Goal: Information Seeking & Learning: Check status

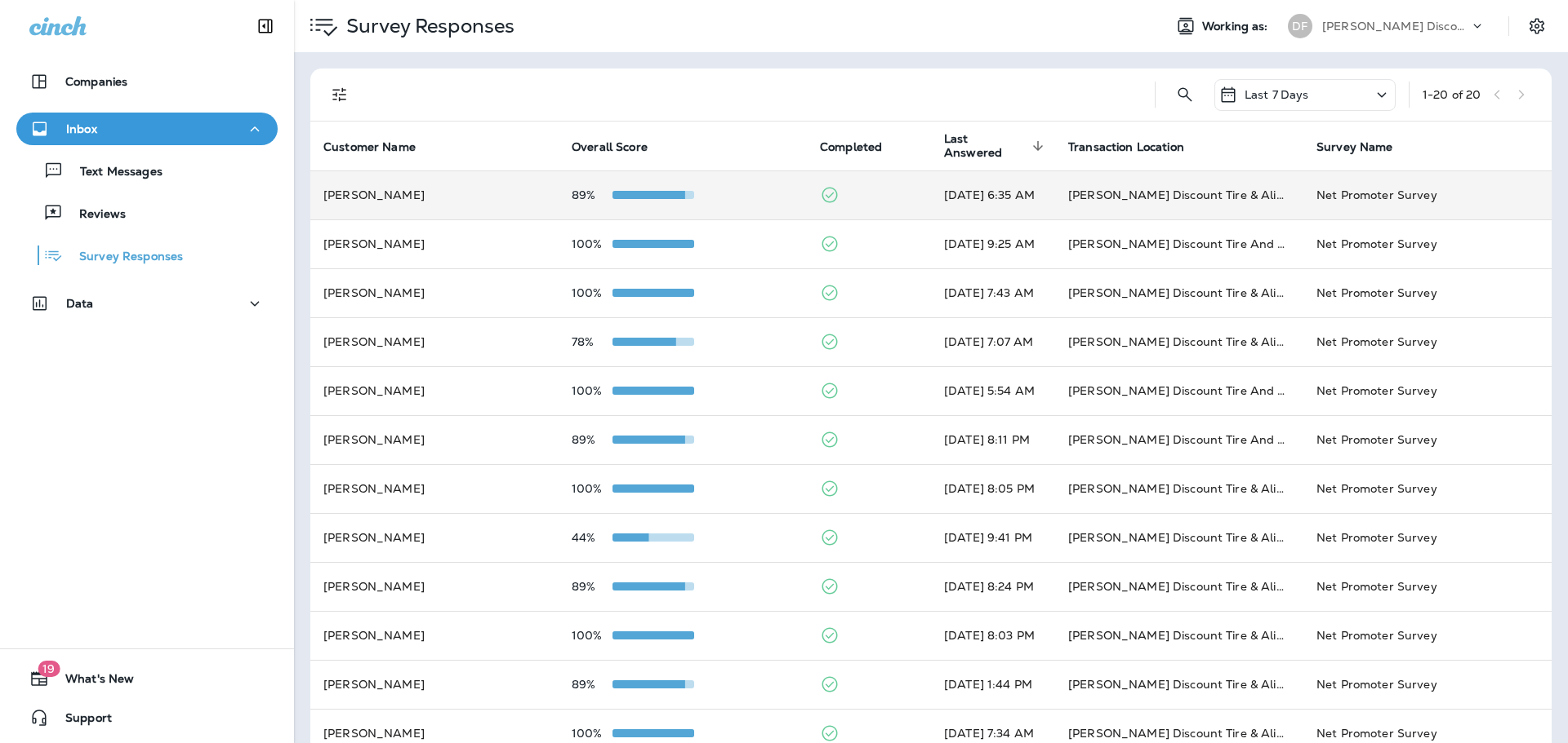
click at [640, 188] on td "89%" at bounding box center [682, 195] width 248 height 49
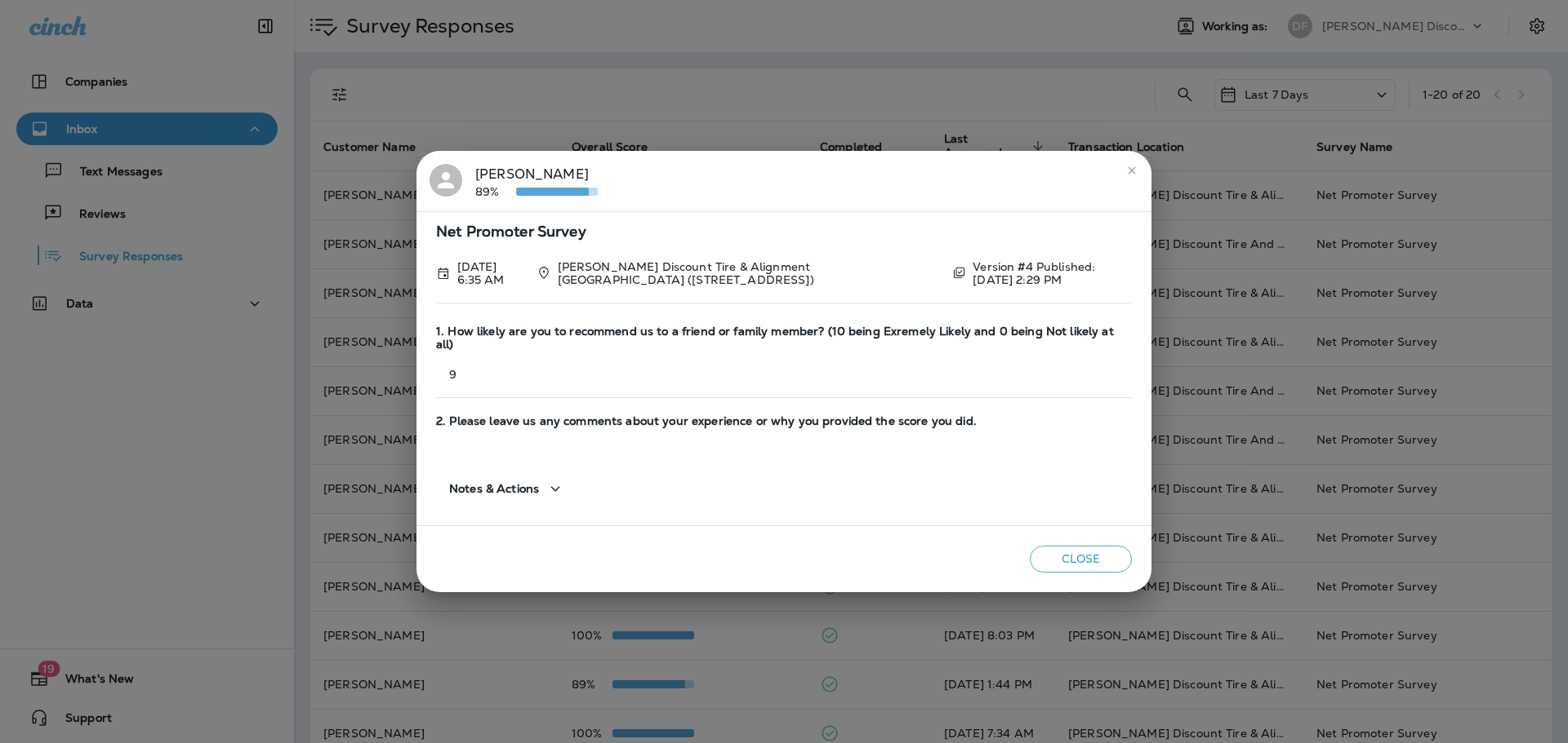
click at [523, 483] on span "Notes & Actions" at bounding box center [493, 489] width 90 height 14
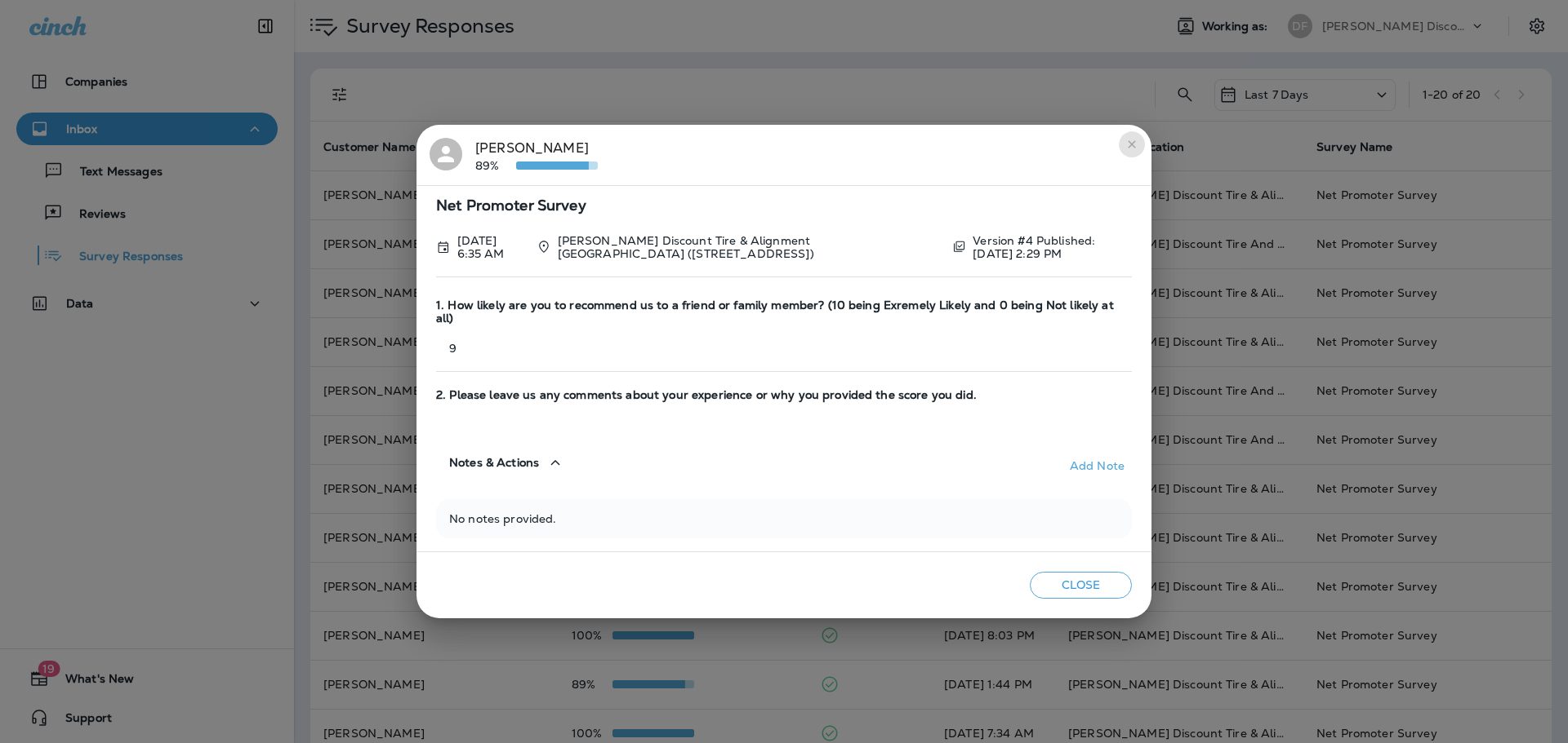
click at [1134, 148] on icon "close" at bounding box center [1131, 144] width 7 height 7
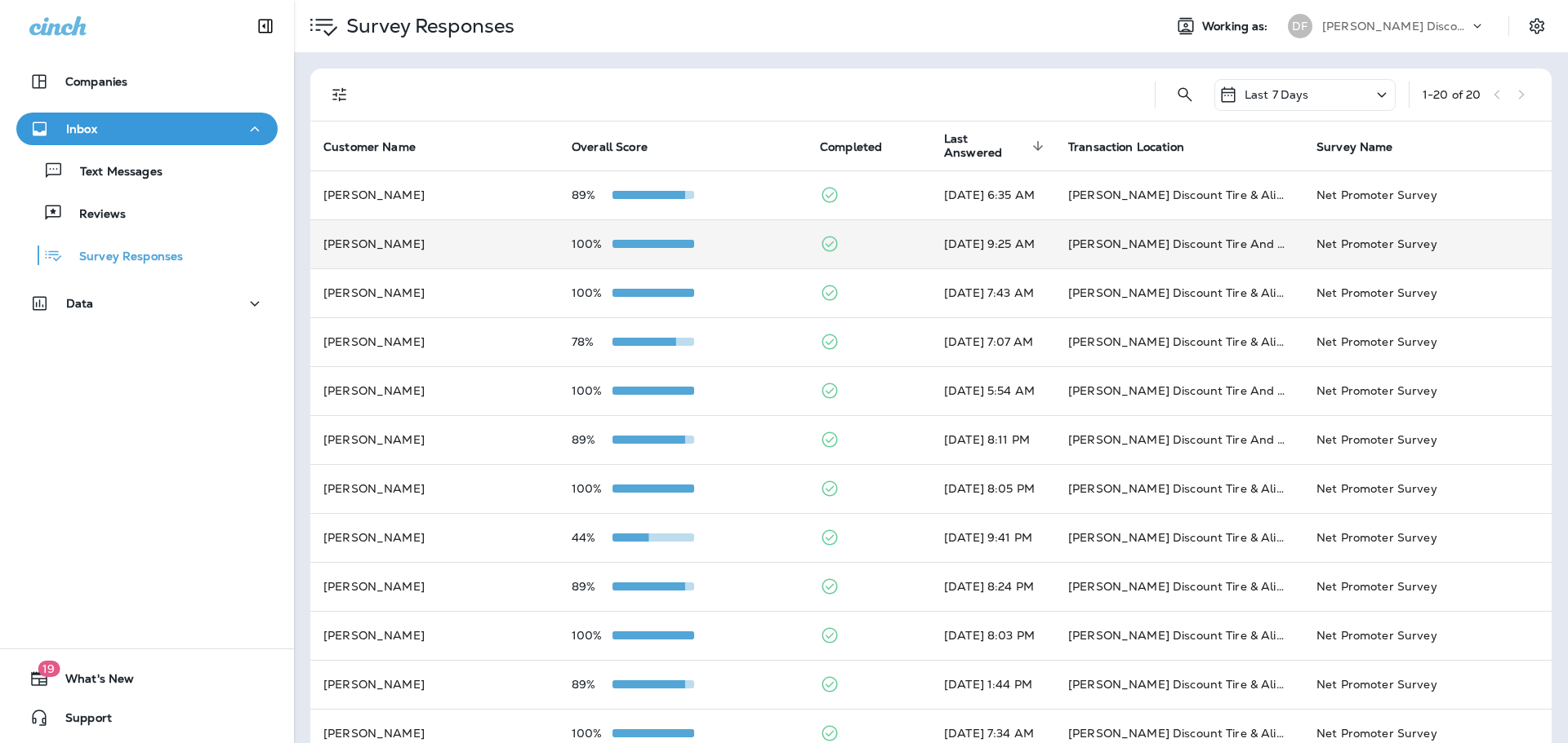
click at [655, 241] on span at bounding box center [654, 244] width 82 height 8
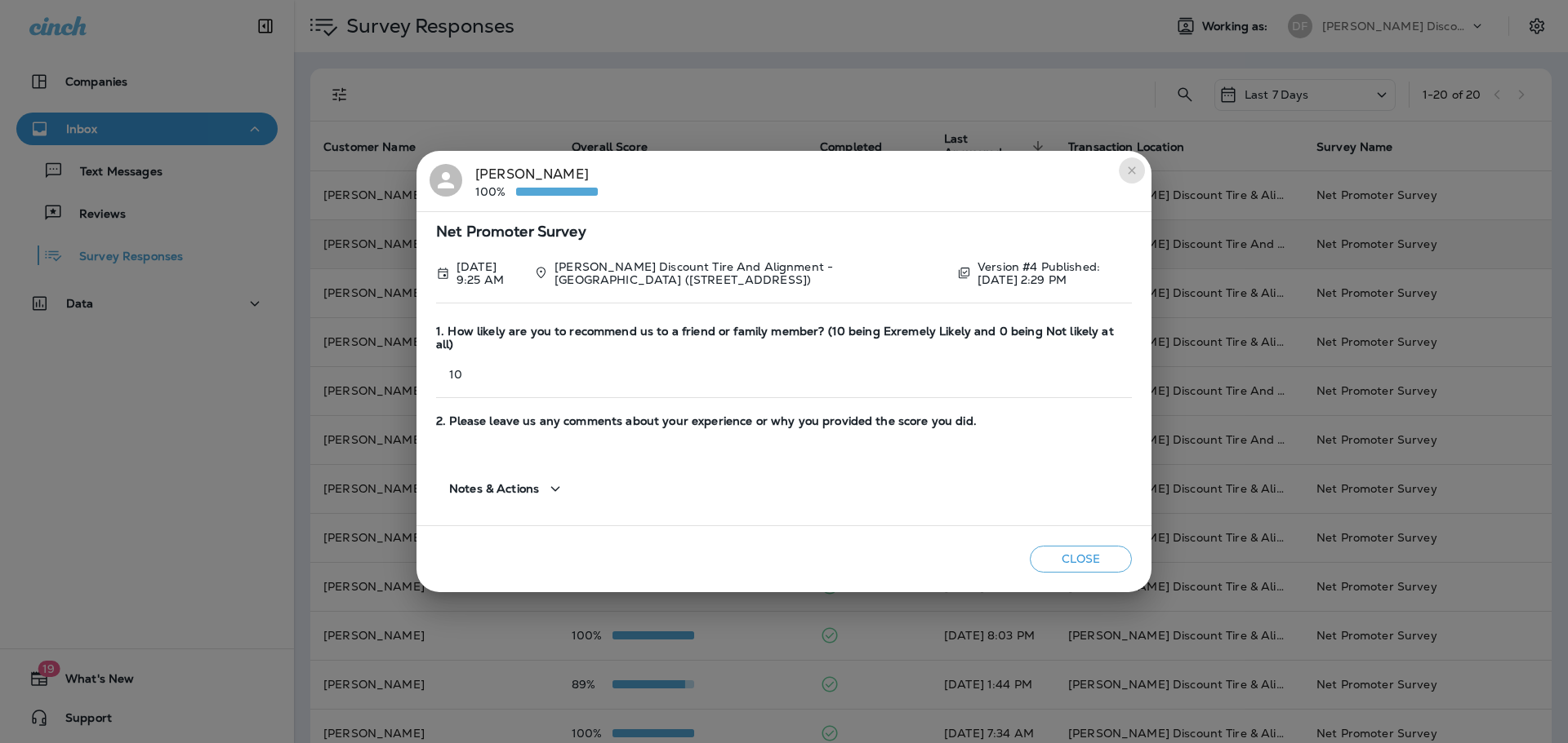
click at [1127, 176] on icon "close" at bounding box center [1132, 170] width 13 height 13
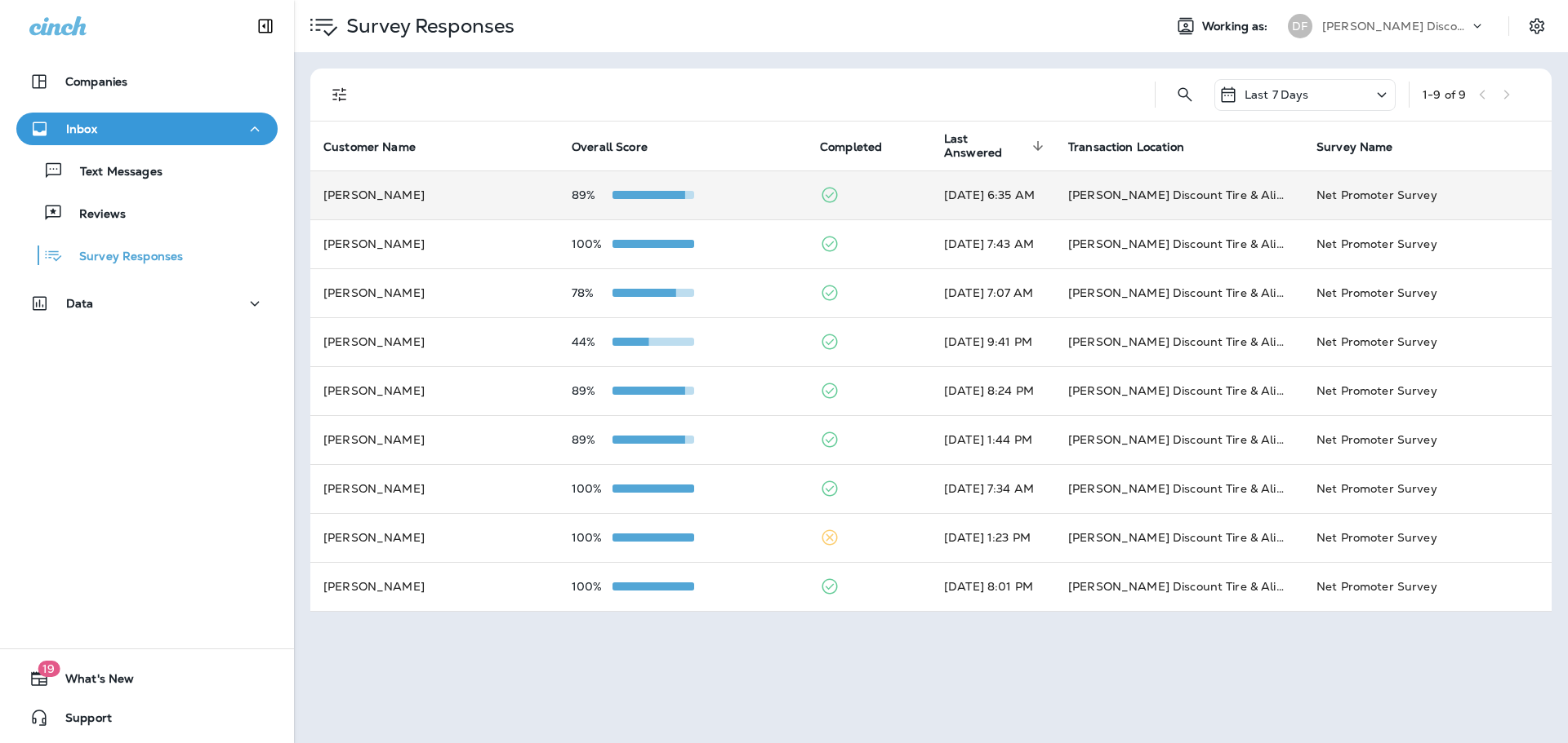
click at [674, 187] on td "89%" at bounding box center [682, 195] width 248 height 49
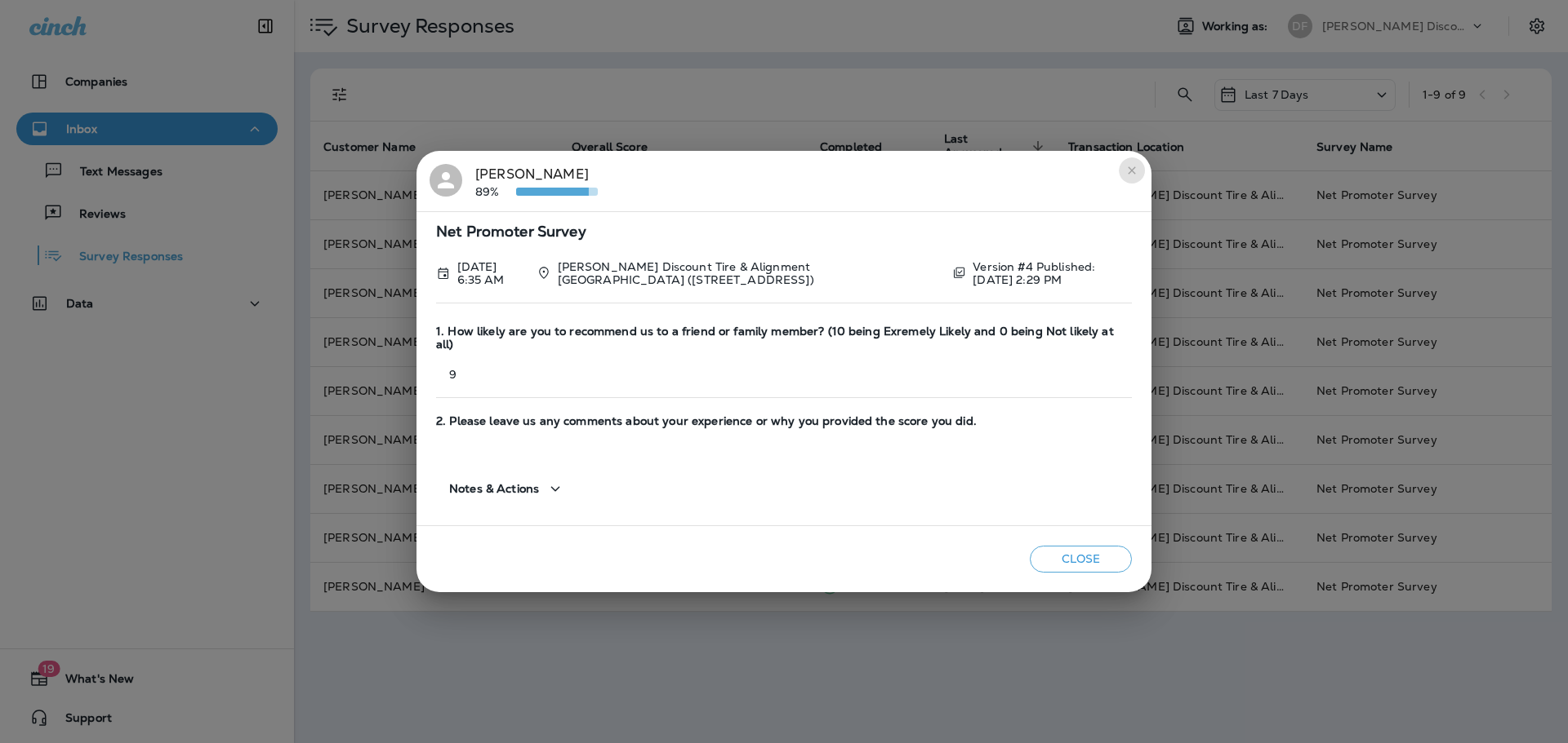
click at [1137, 172] on icon "close" at bounding box center [1132, 170] width 13 height 13
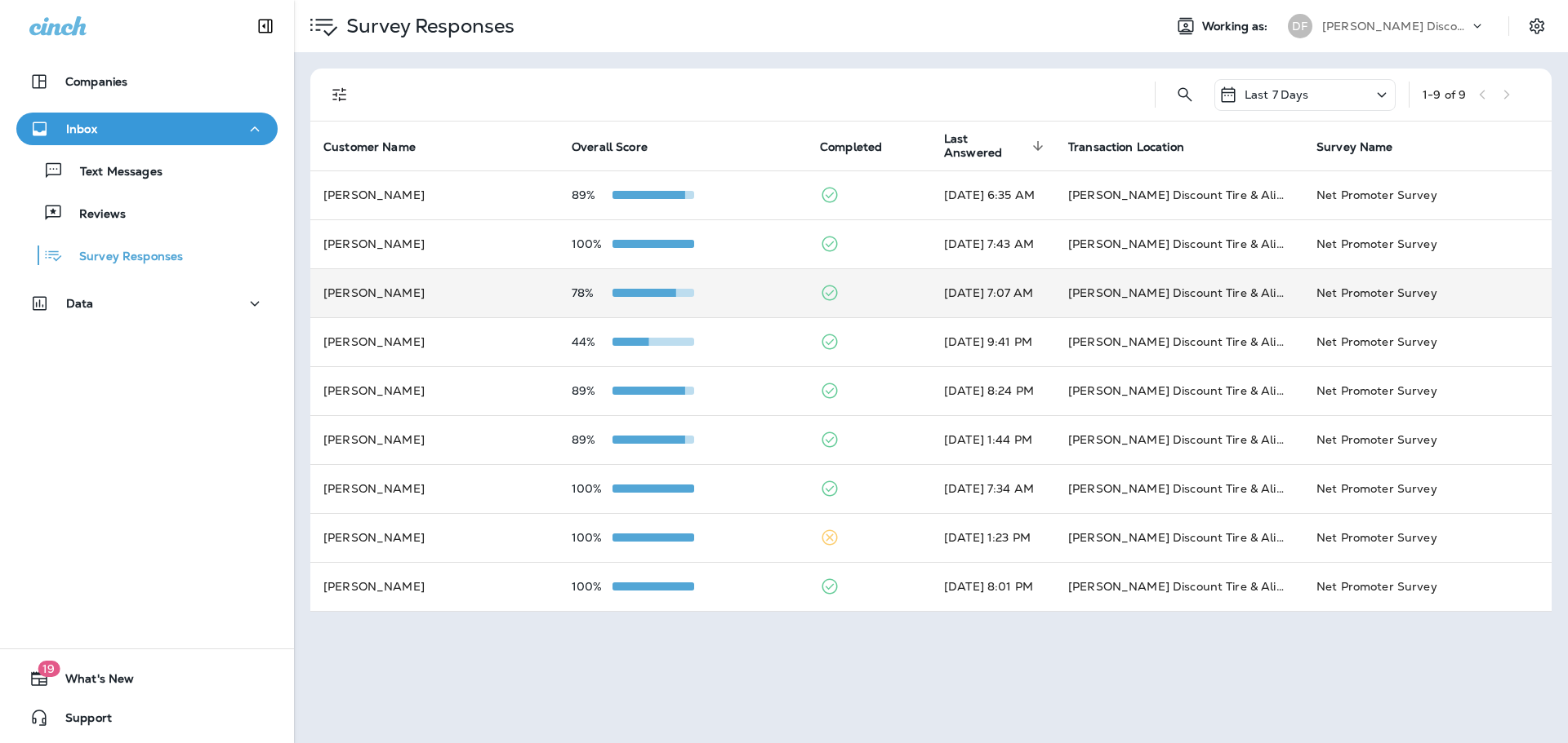
click at [665, 295] on span at bounding box center [636, 293] width 82 height 8
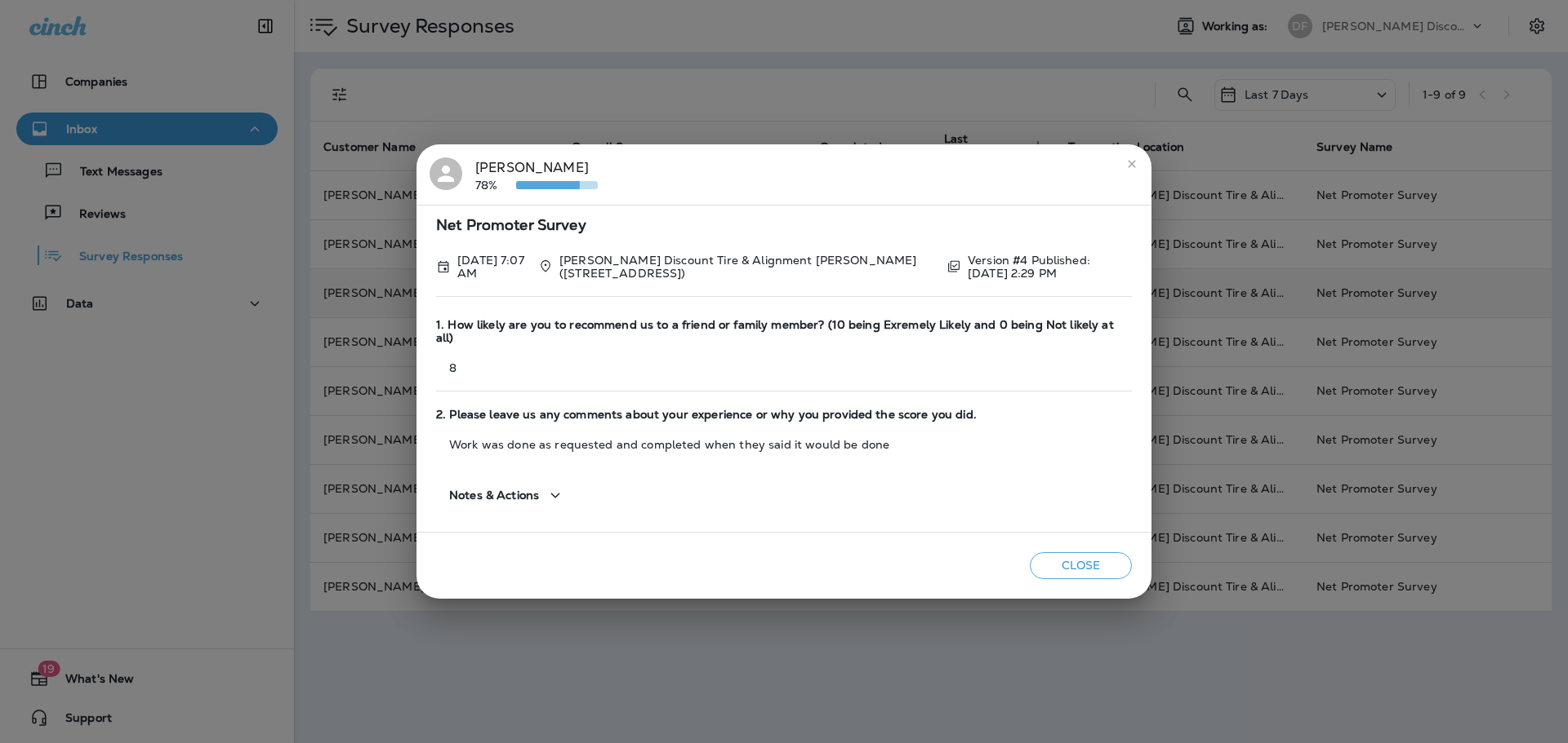
click at [1126, 171] on icon "close" at bounding box center [1132, 164] width 13 height 13
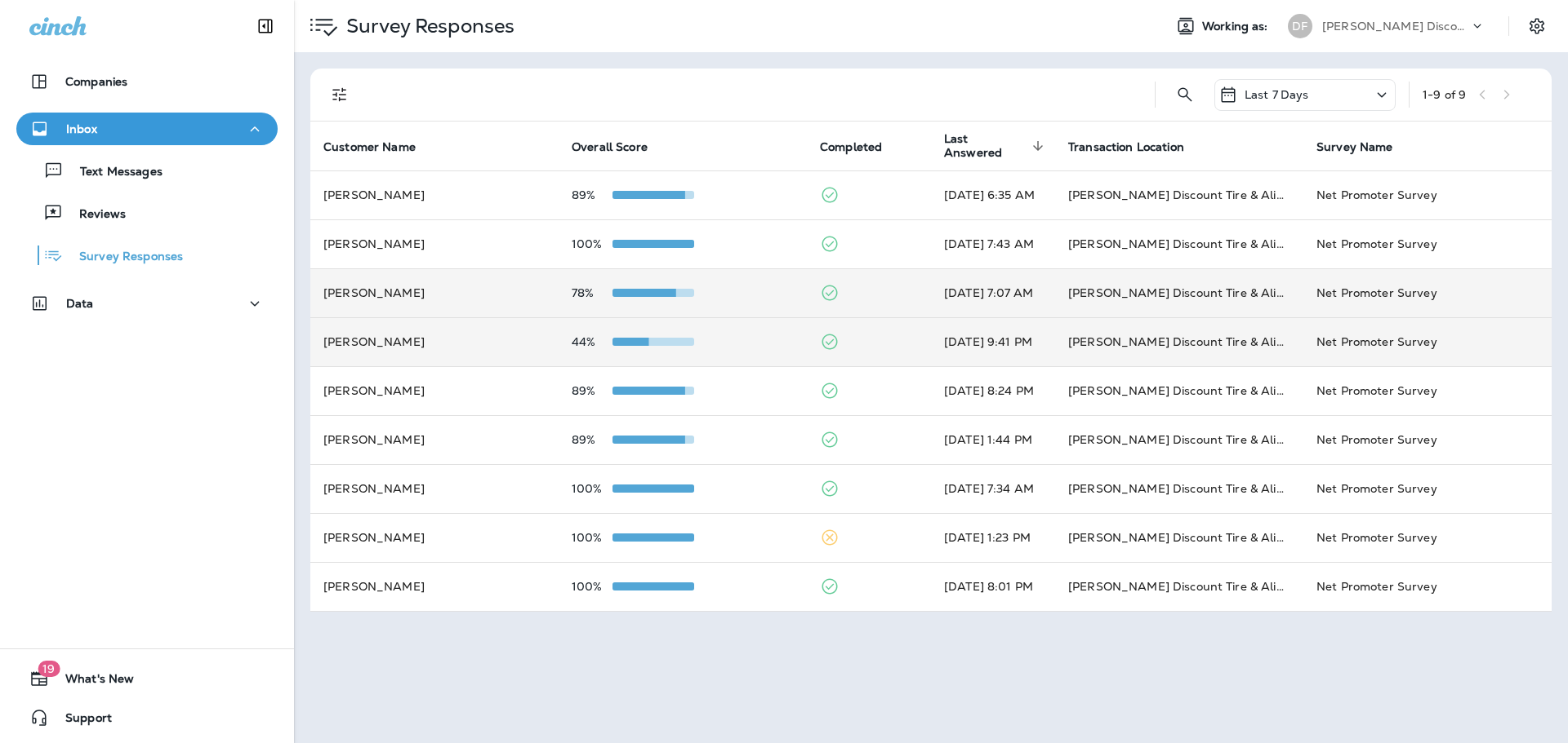
click at [614, 345] on span at bounding box center [607, 342] width 82 height 8
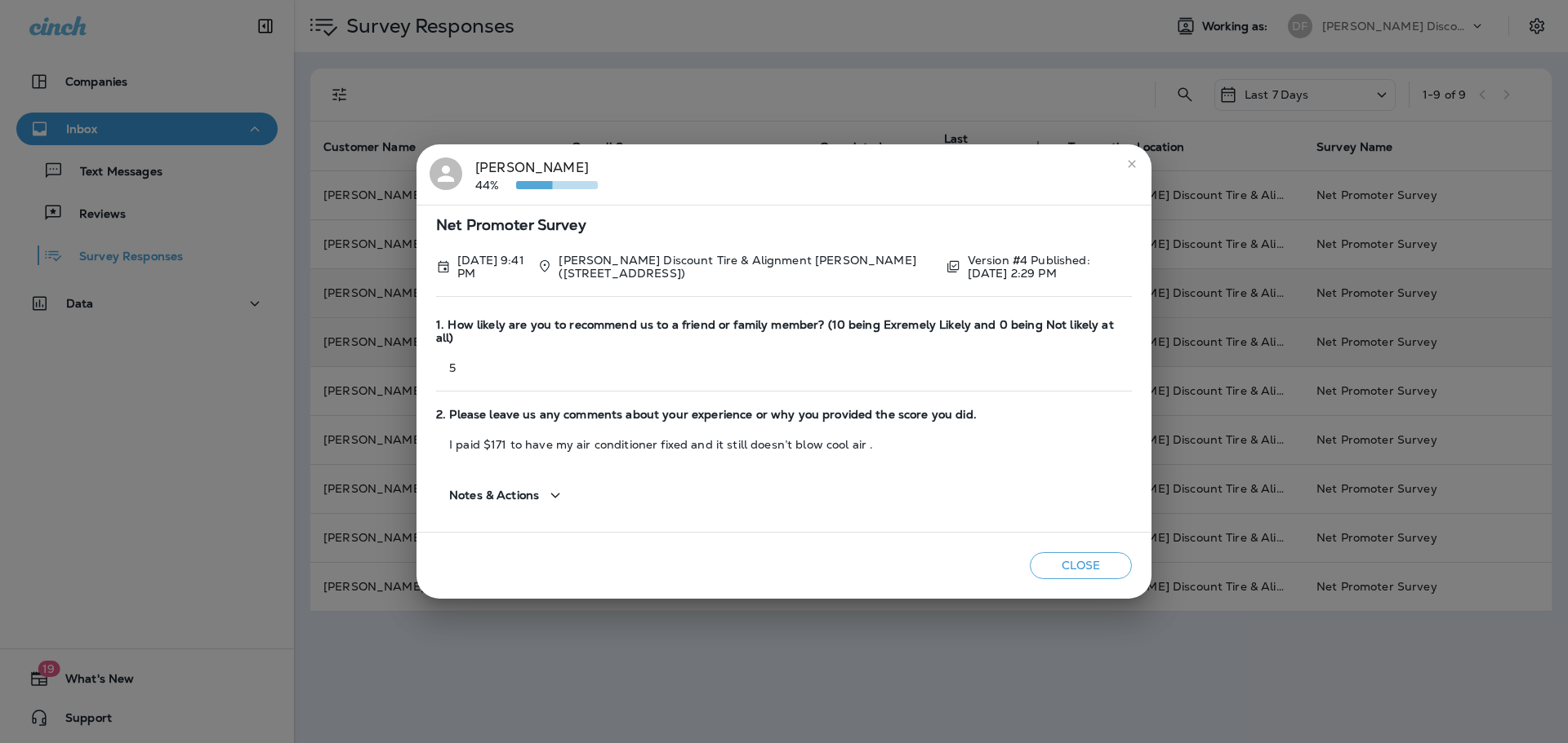
click at [1135, 167] on icon "close" at bounding box center [1131, 164] width 7 height 7
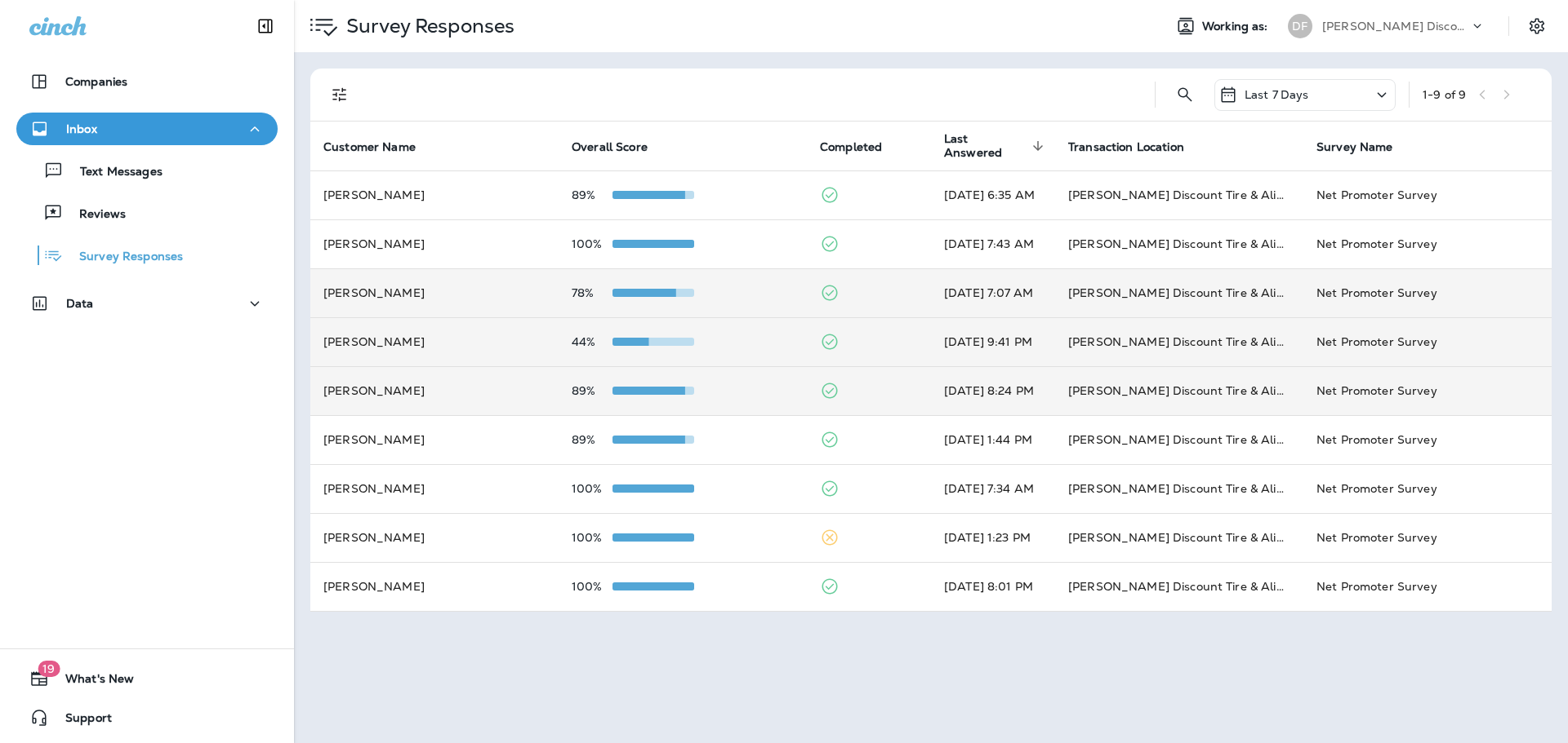
click at [634, 391] on span at bounding box center [645, 391] width 82 height 8
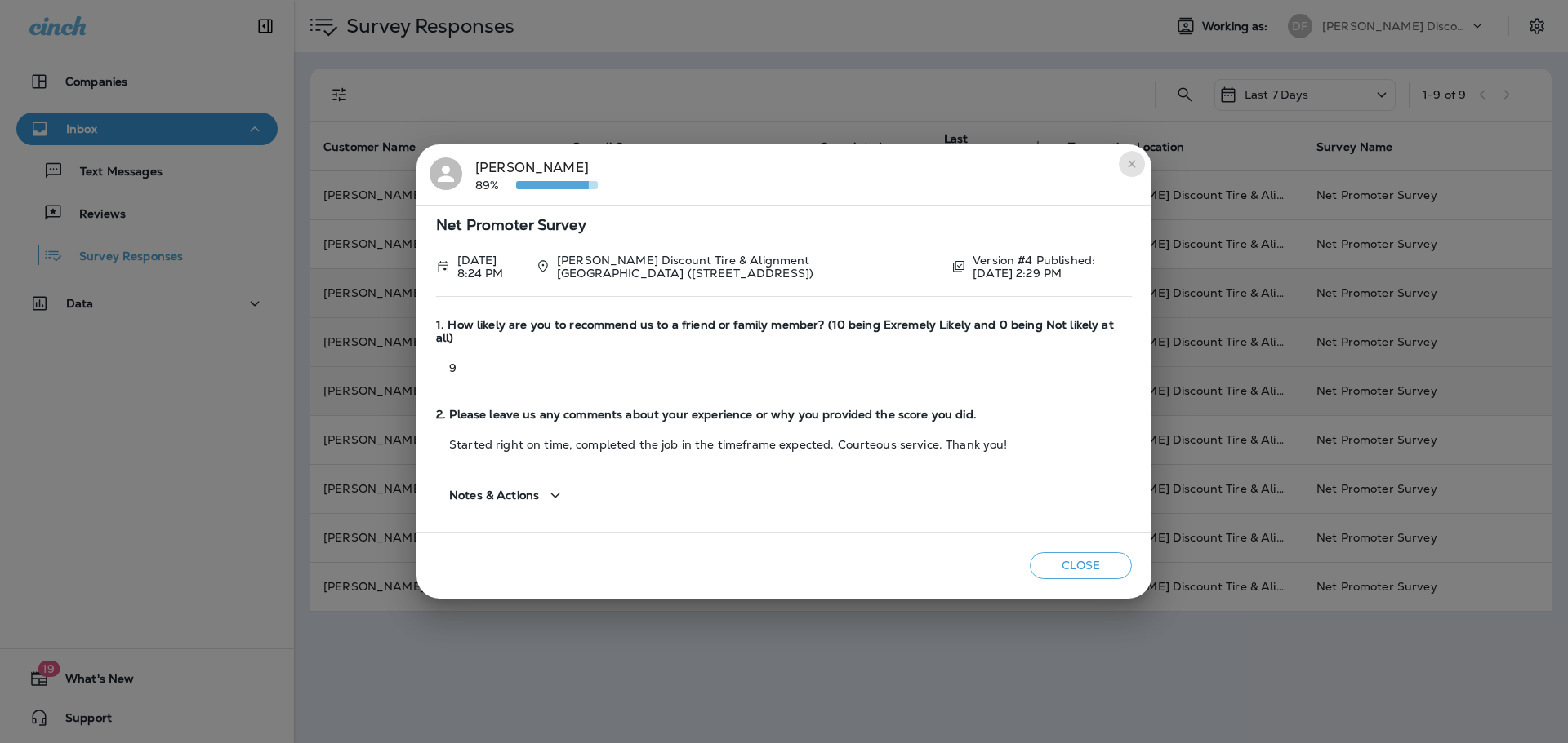
click at [1134, 166] on icon "close" at bounding box center [1132, 164] width 13 height 13
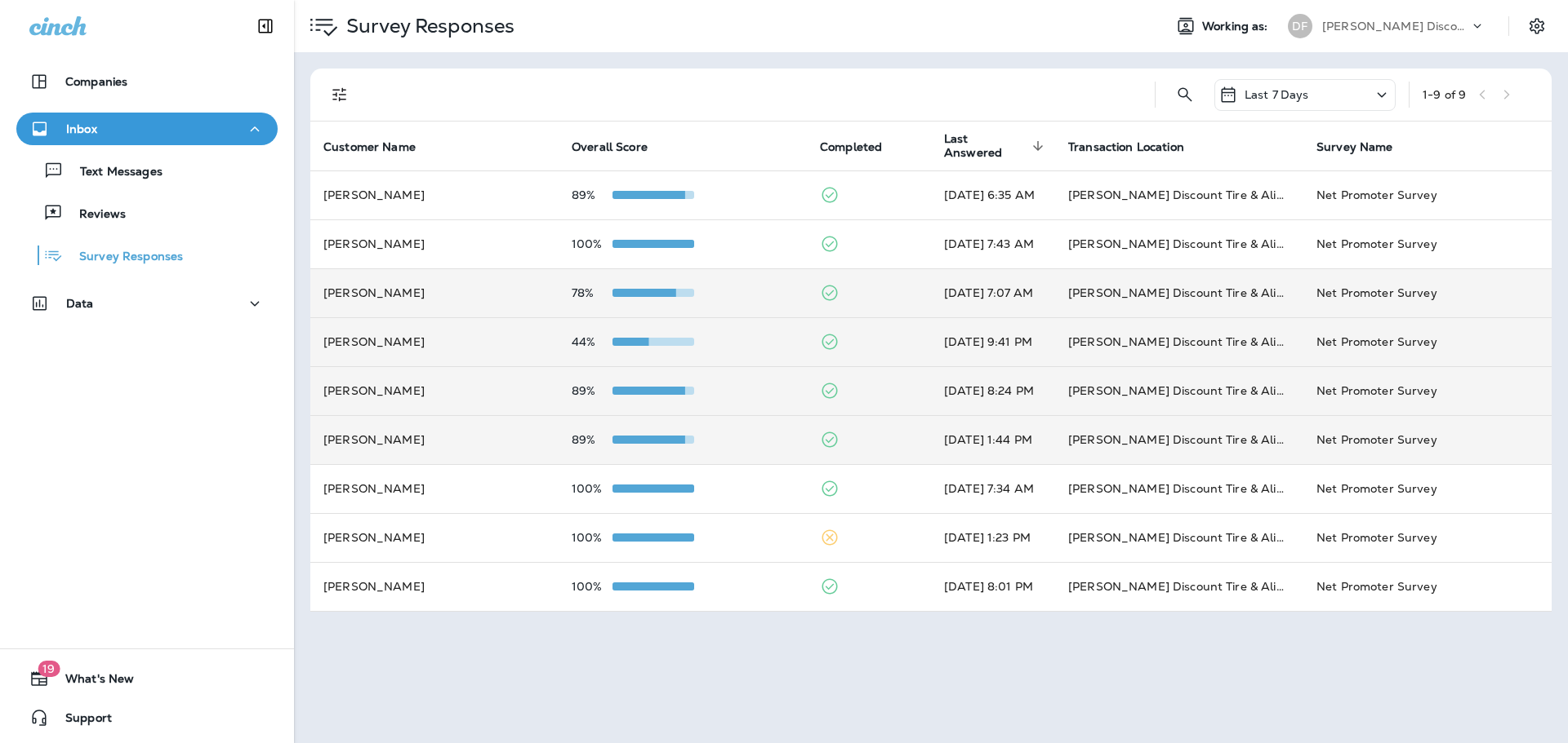
click at [640, 436] on span at bounding box center [645, 440] width 82 height 8
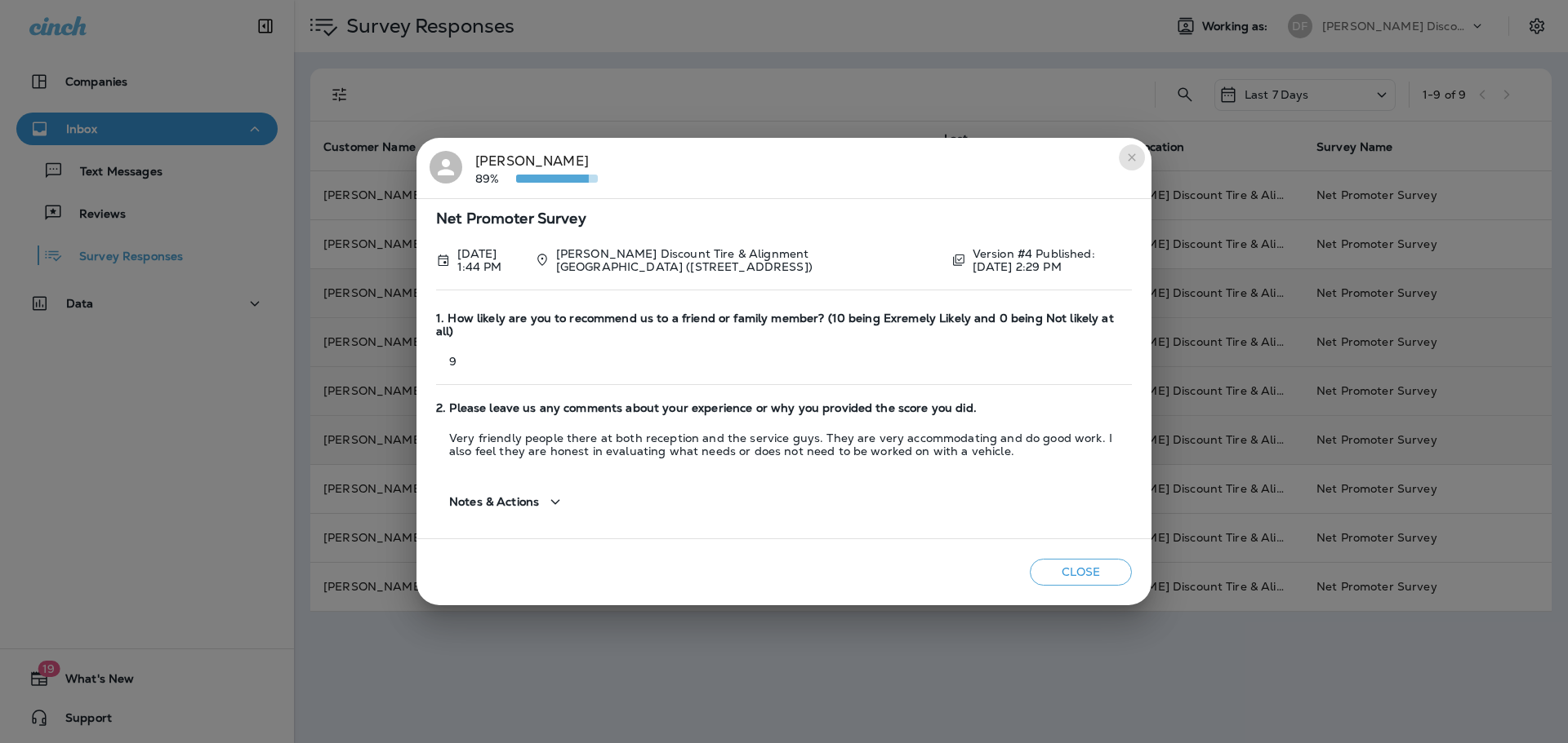
click at [1127, 163] on icon "close" at bounding box center [1132, 157] width 13 height 13
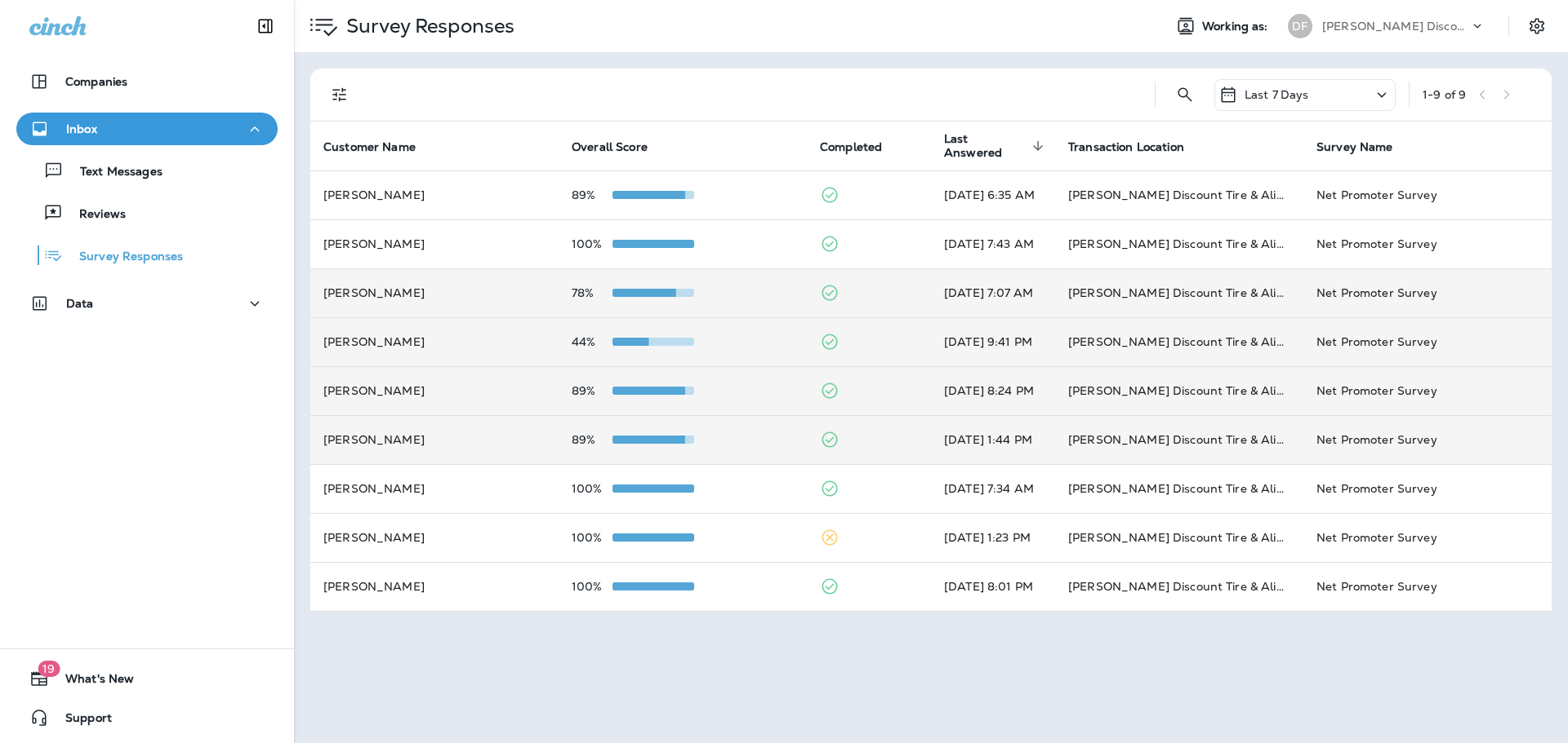
click at [632, 289] on span at bounding box center [636, 293] width 82 height 8
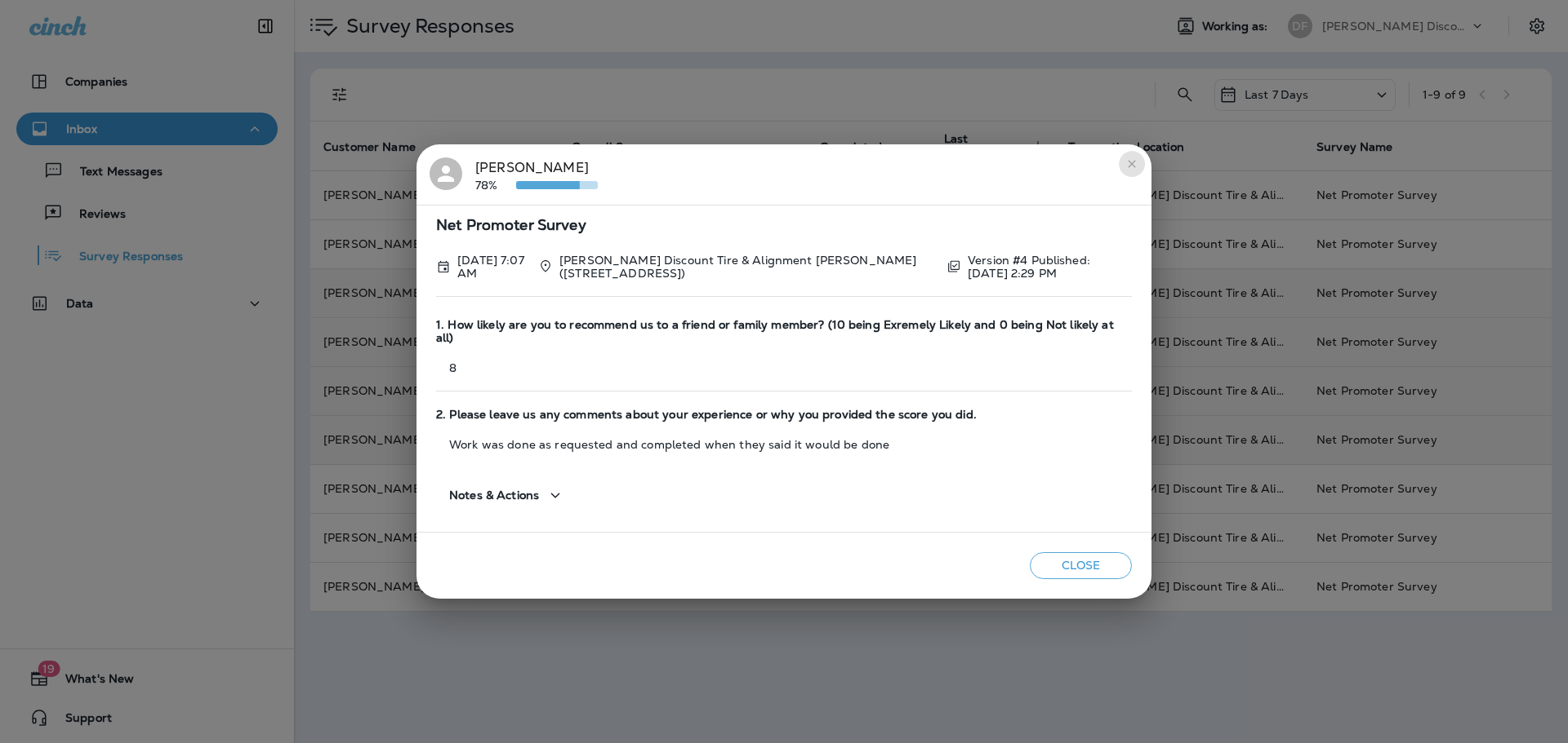
click at [1132, 171] on icon "close" at bounding box center [1132, 164] width 13 height 13
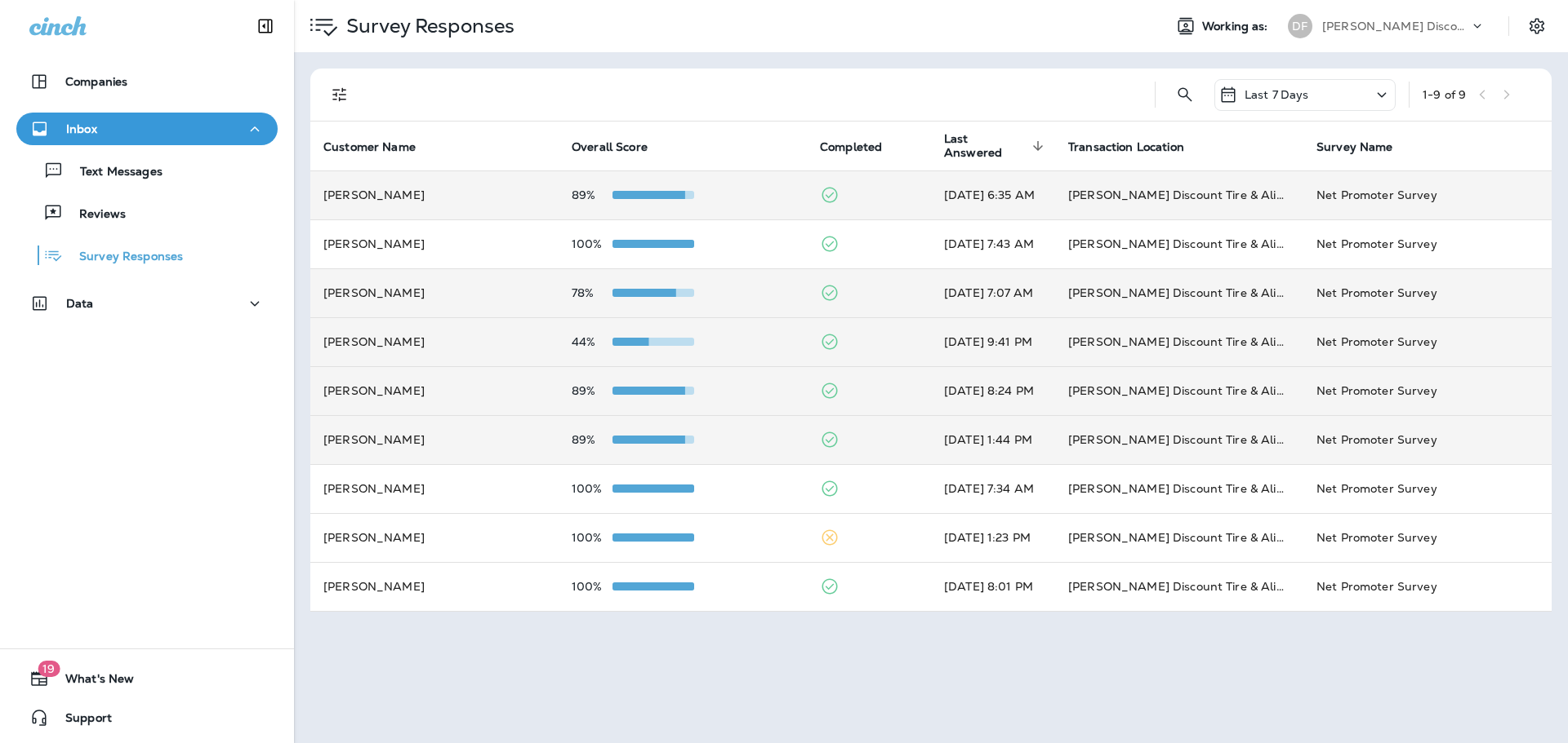
click at [666, 185] on td "89%" at bounding box center [682, 195] width 248 height 49
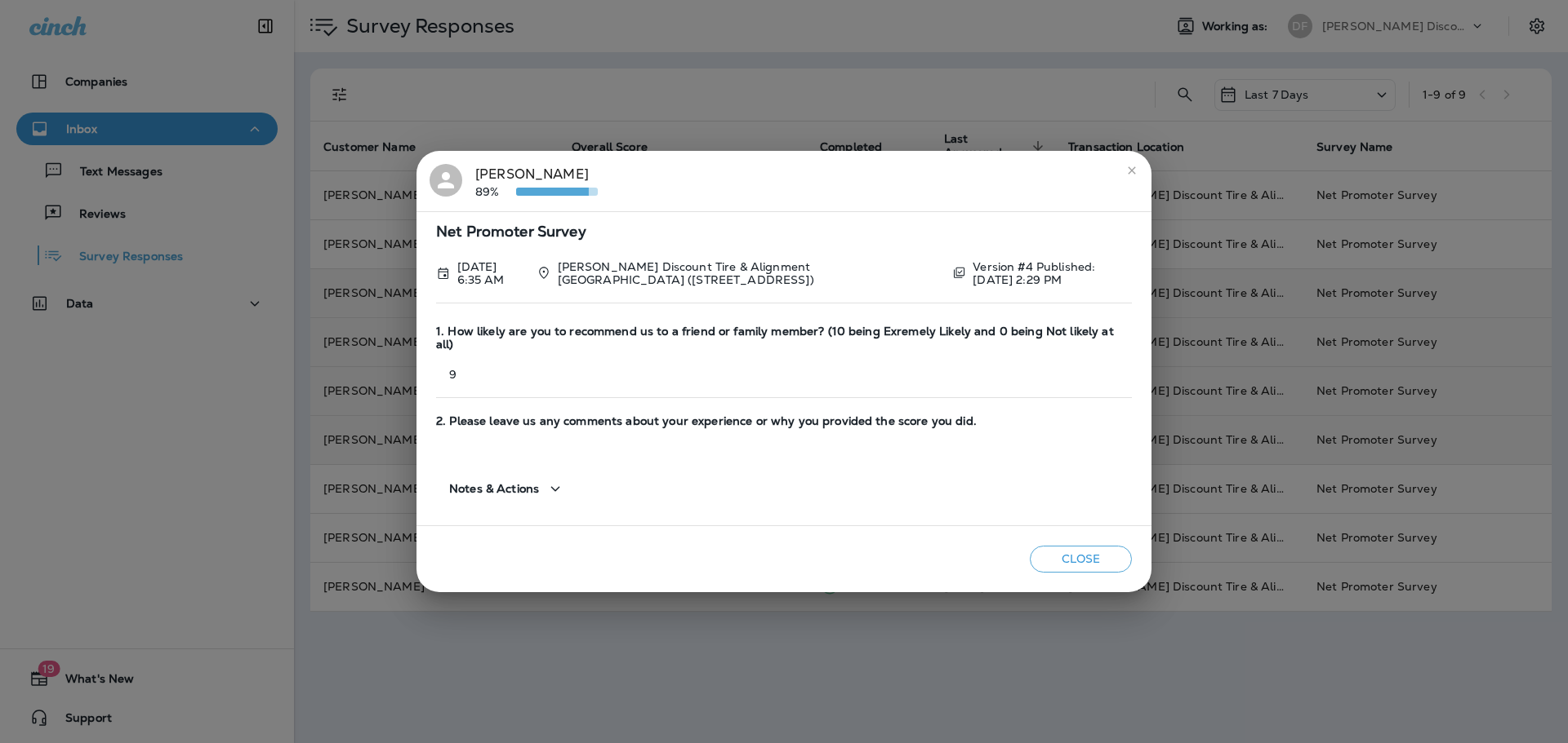
click at [1125, 177] on icon "close" at bounding box center [1132, 170] width 13 height 13
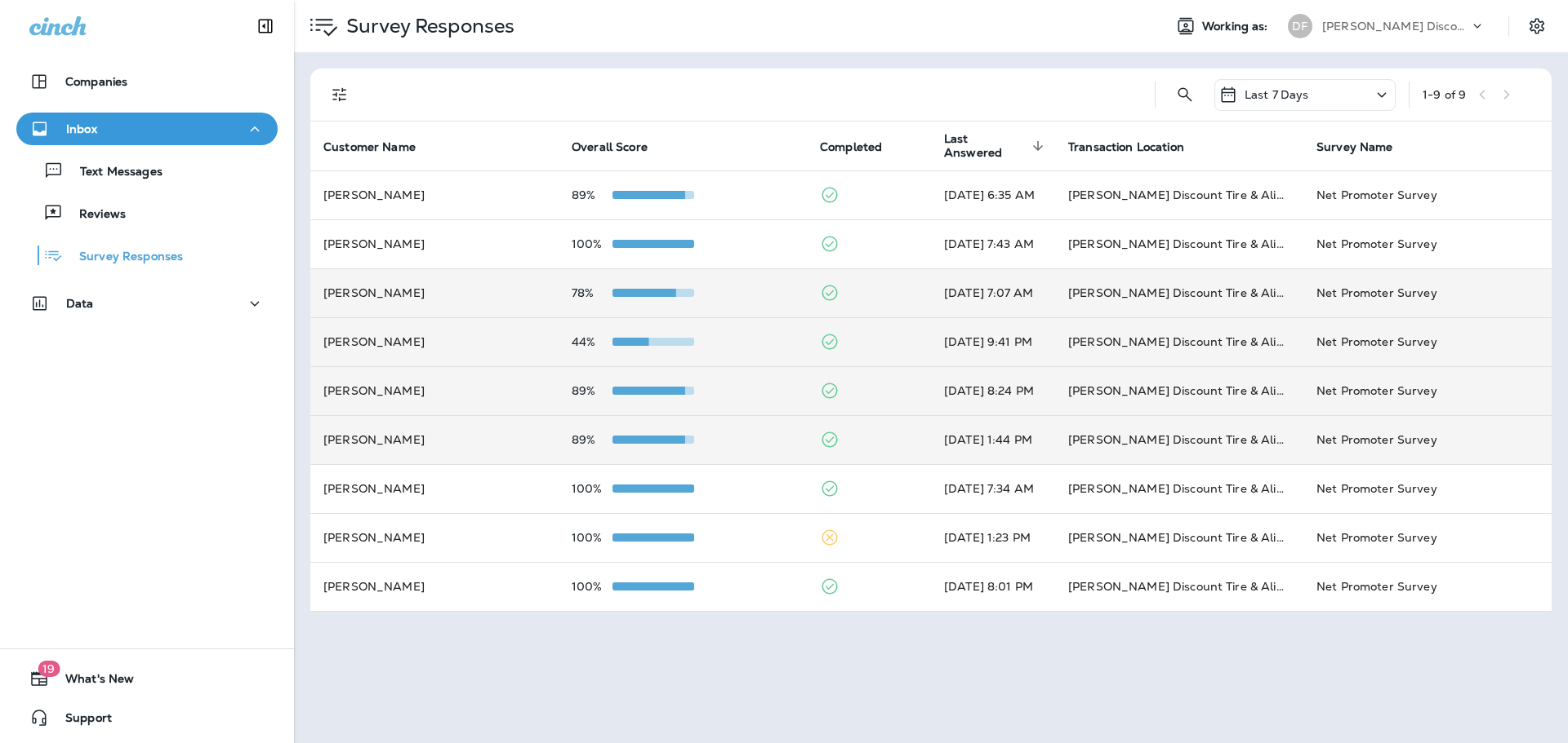
click at [636, 333] on td "44%" at bounding box center [682, 342] width 248 height 49
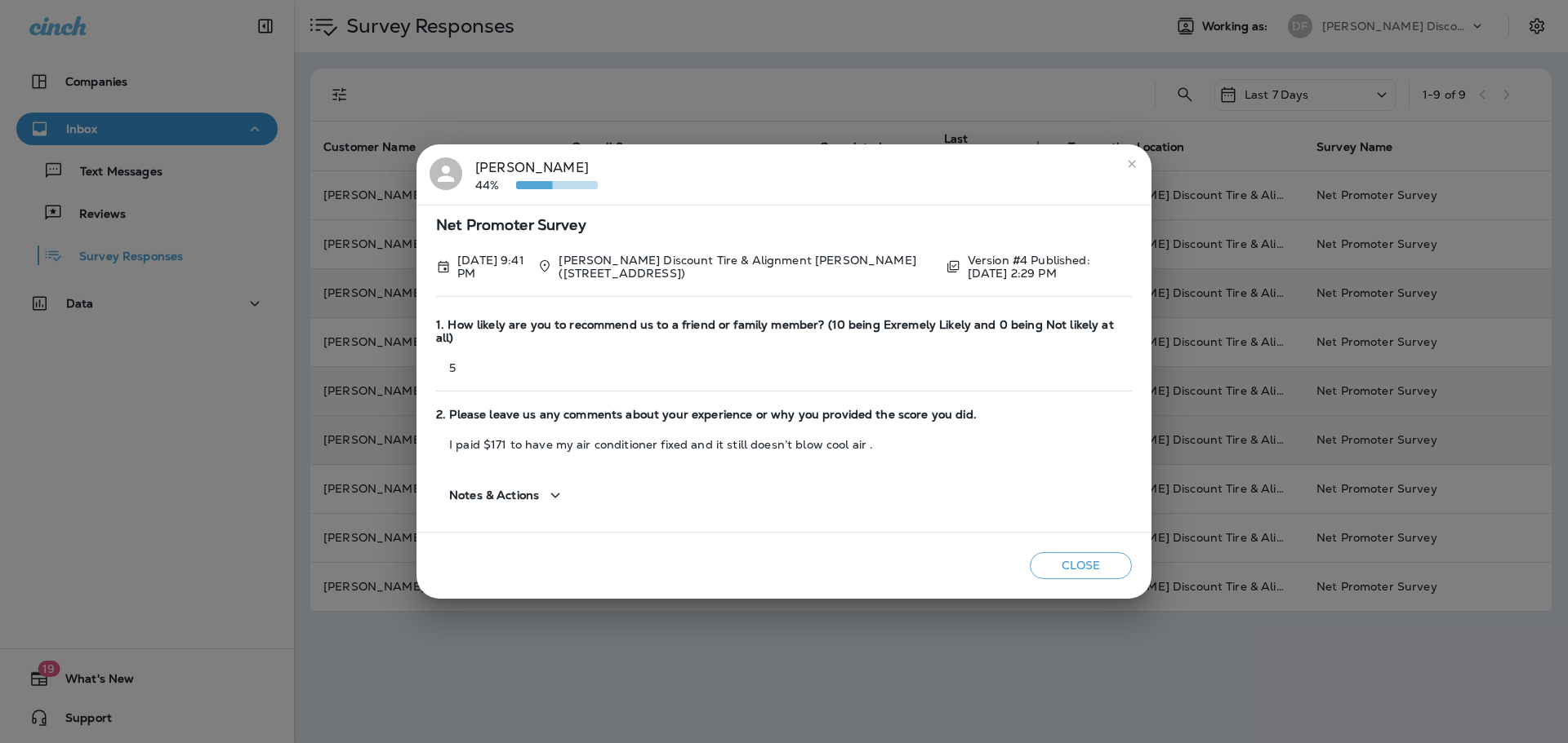
click at [1130, 171] on icon "close" at bounding box center [1132, 164] width 13 height 13
